Goal: Navigation & Orientation: Find specific page/section

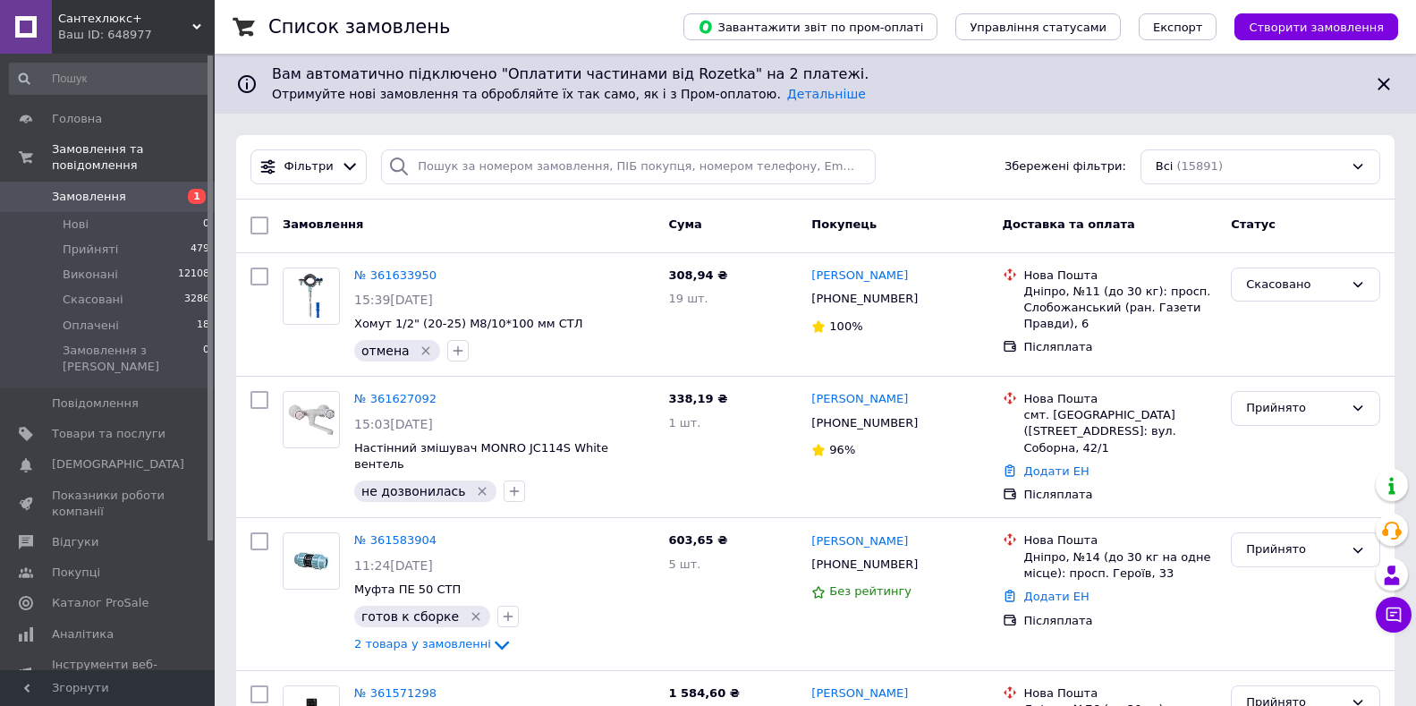
click at [197, 23] on icon at bounding box center [196, 26] width 9 height 9
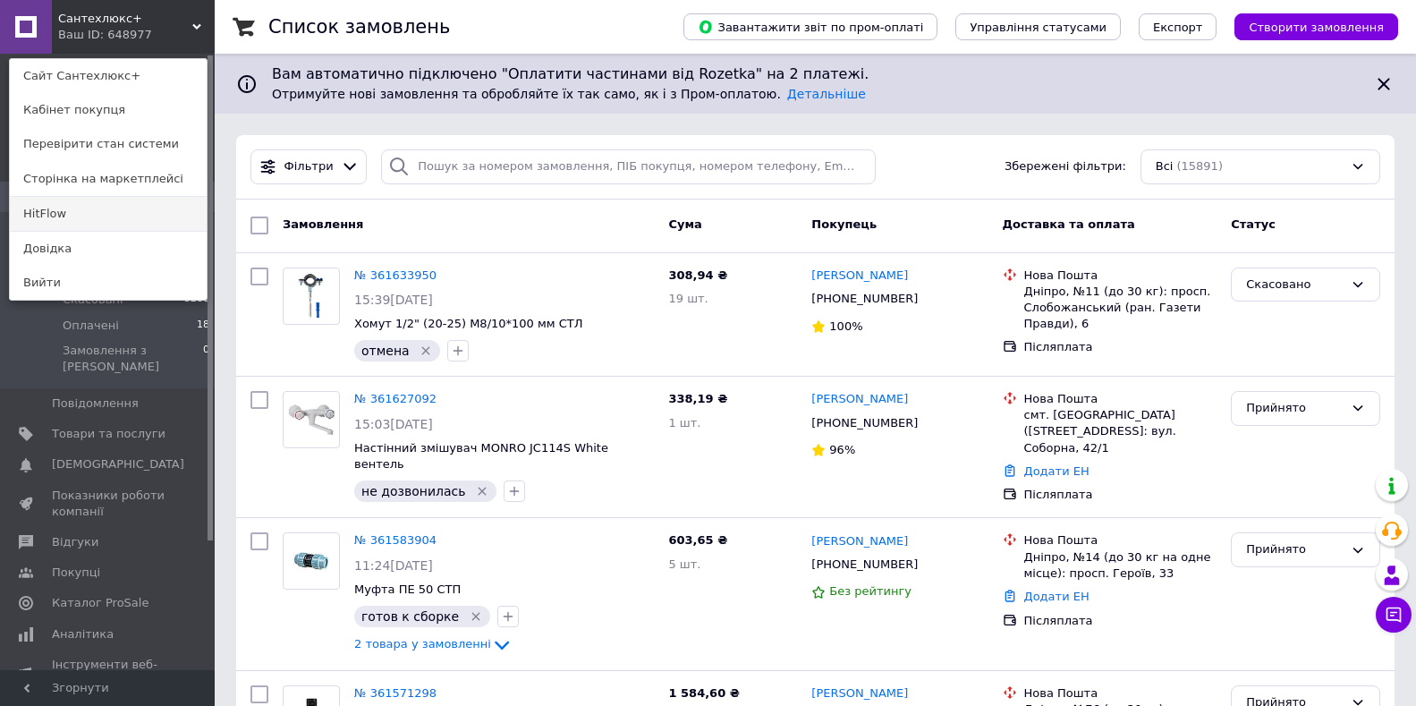
click at [53, 218] on link "HitFlow" at bounding box center [108, 214] width 197 height 34
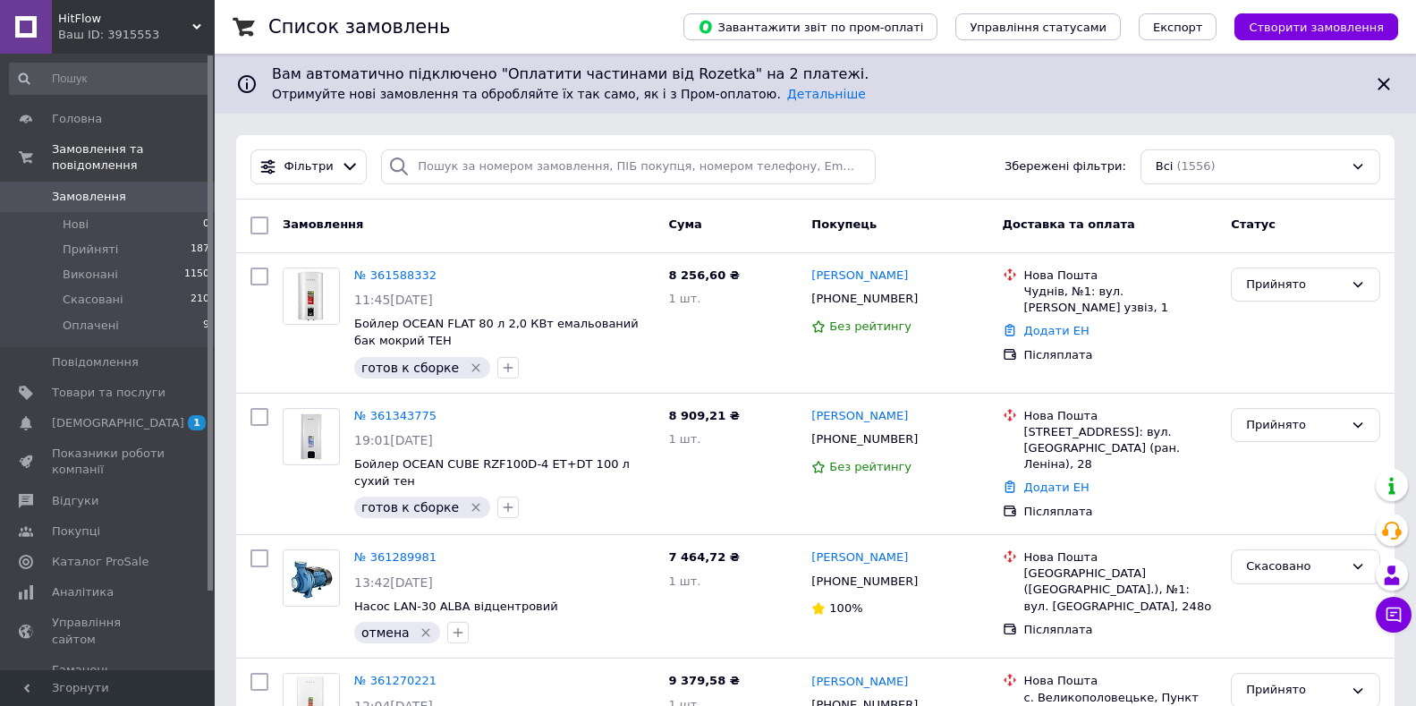
click at [183, 18] on span "HitFlow" at bounding box center [125, 19] width 134 height 16
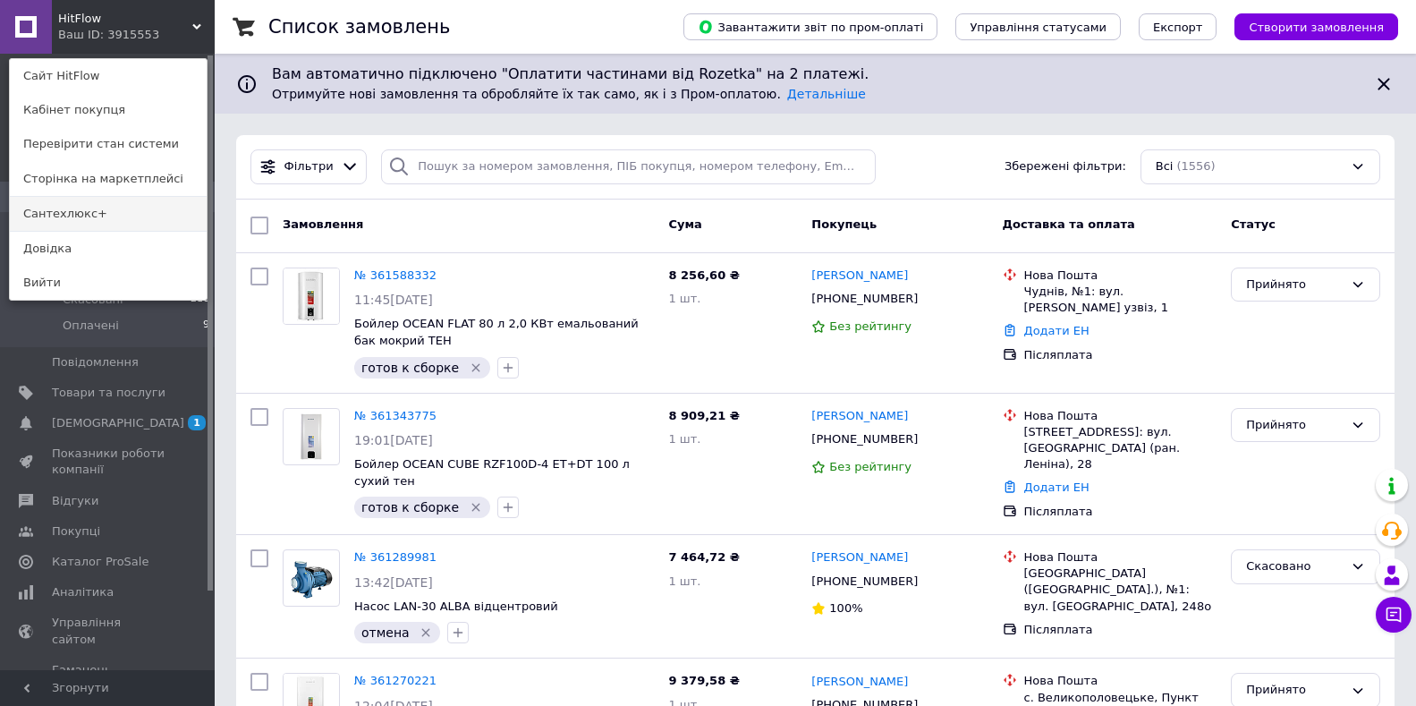
click at [106, 214] on link "Сантехлюкс+" at bounding box center [108, 214] width 197 height 34
